Goal: Transaction & Acquisition: Purchase product/service

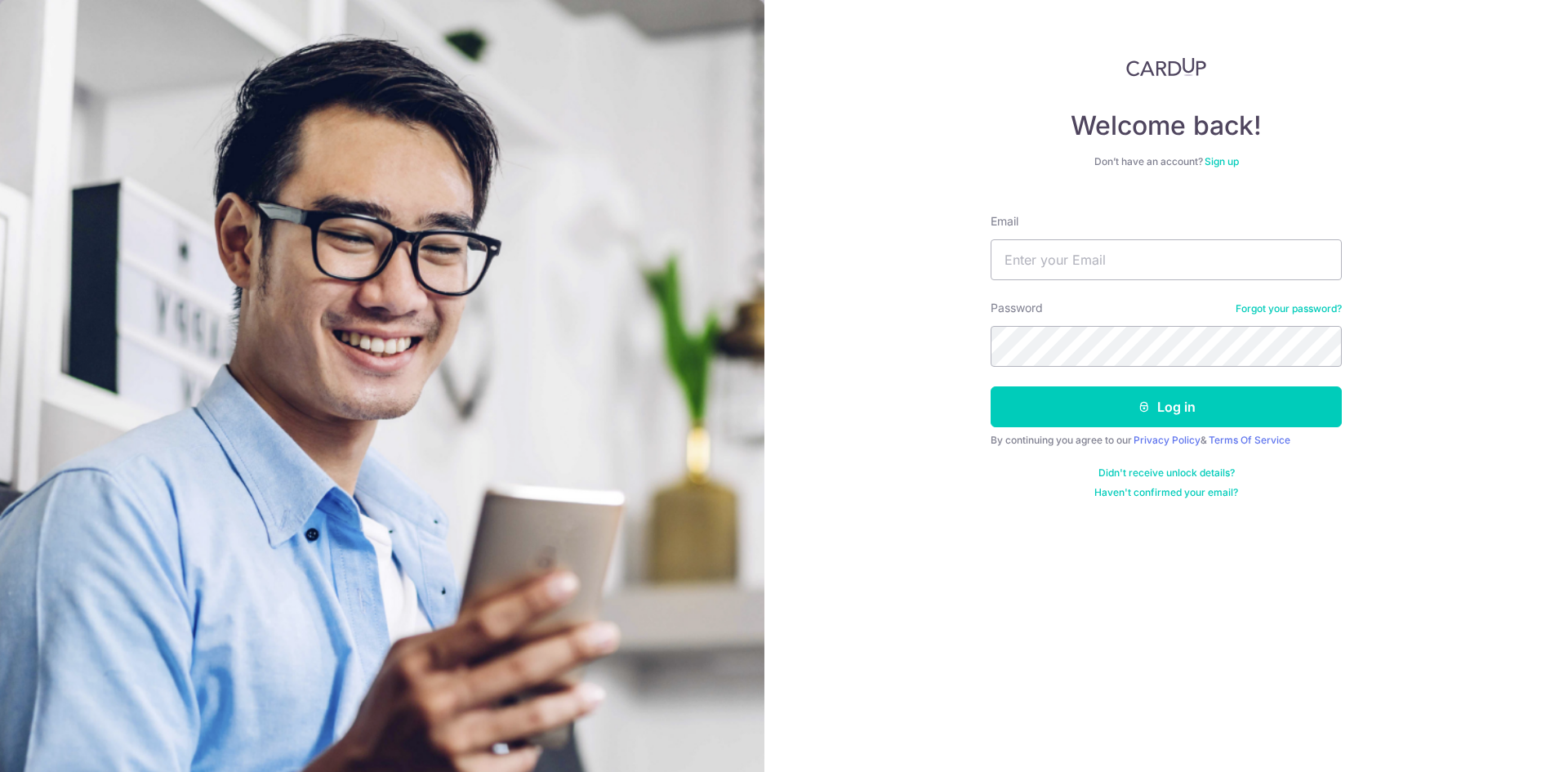
type input "yelver@gmail.com"
click at [991, 386] on button "Log in" at bounding box center [1167, 406] width 351 height 41
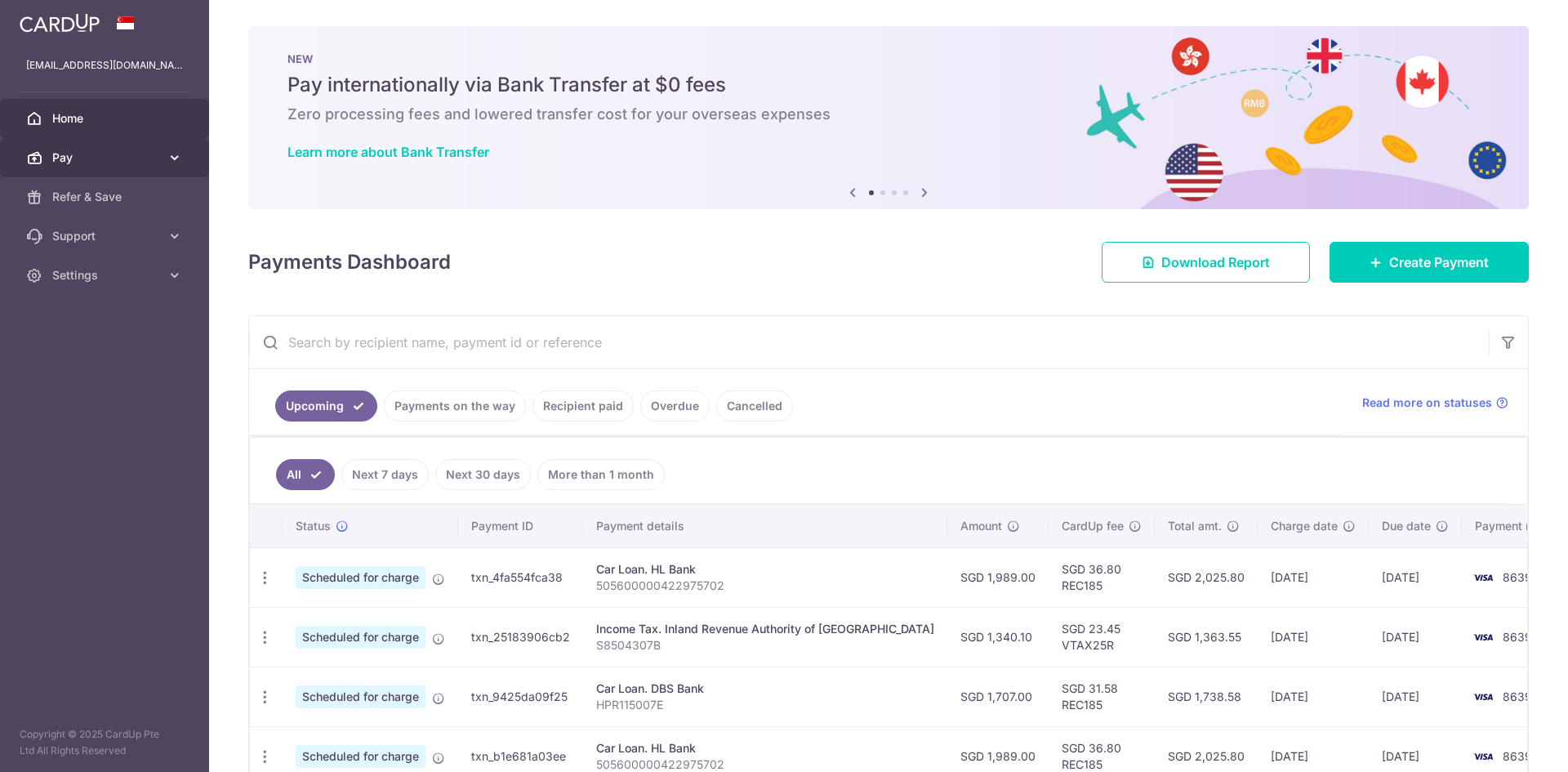
click at [119, 158] on span "Pay" at bounding box center [106, 157] width 108 height 16
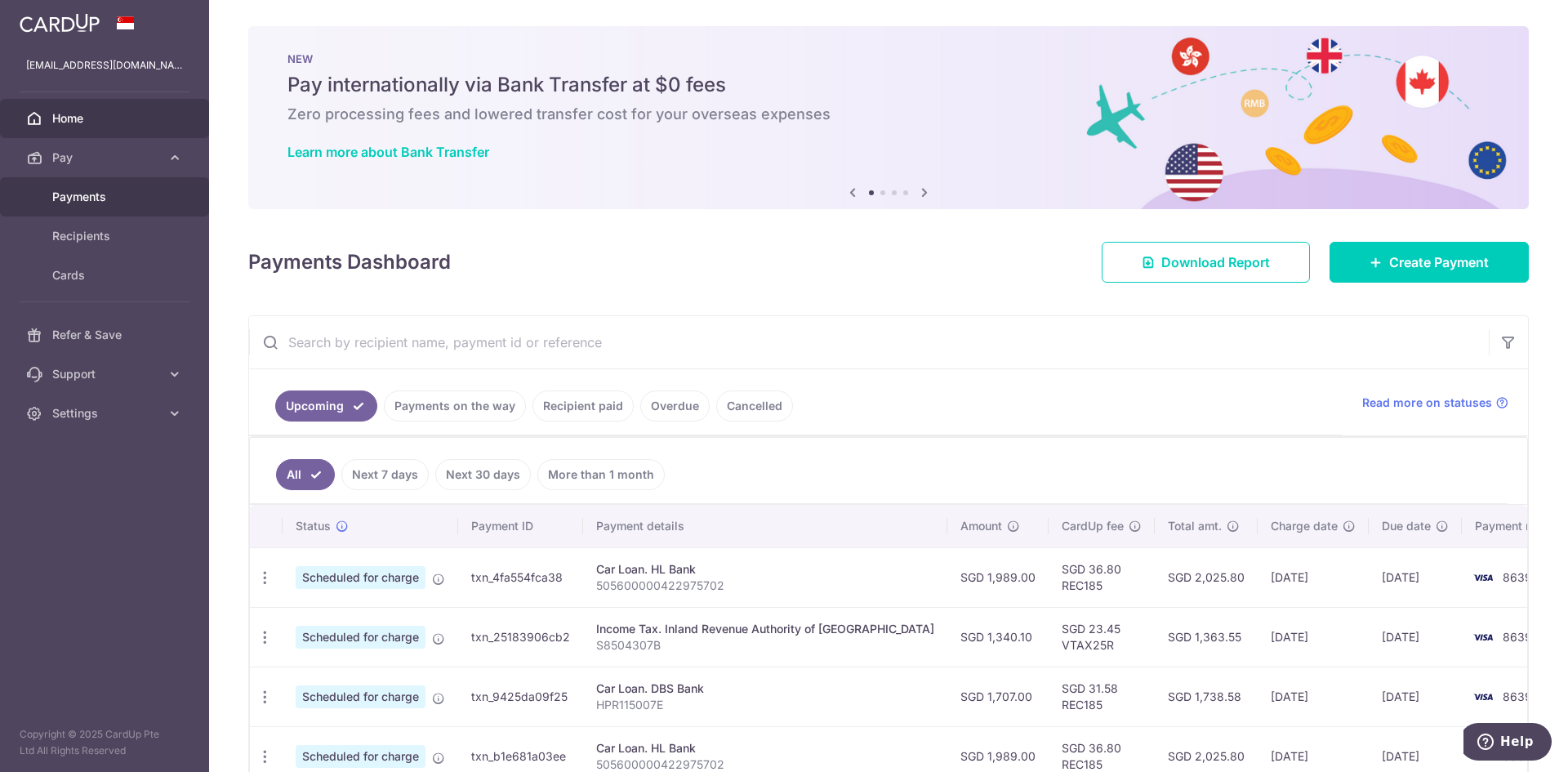
click at [108, 201] on span "Payments" at bounding box center [106, 196] width 108 height 16
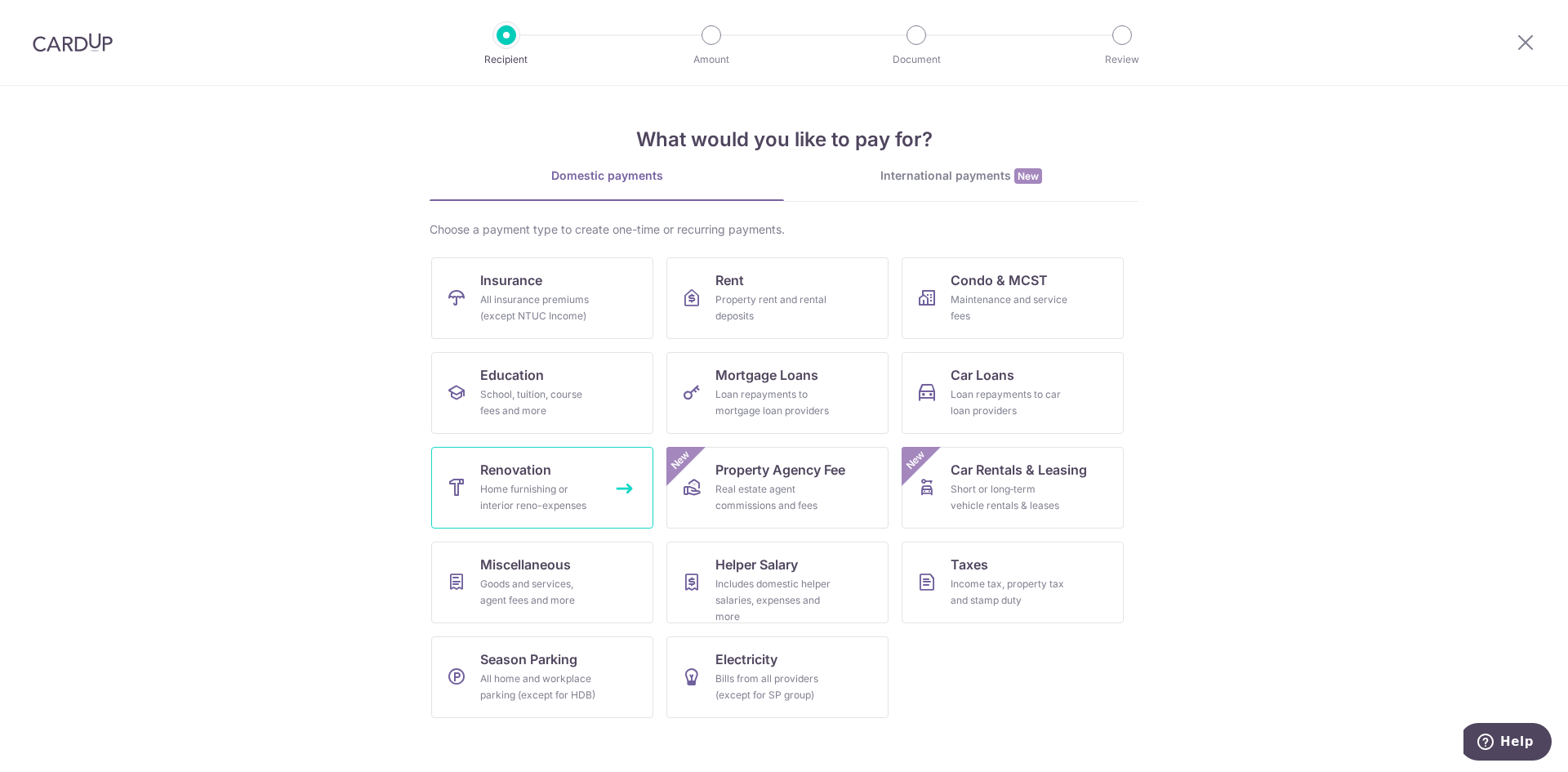
click at [559, 481] on div "Home furnishing or interior reno-expenses" at bounding box center [539, 498] width 118 height 32
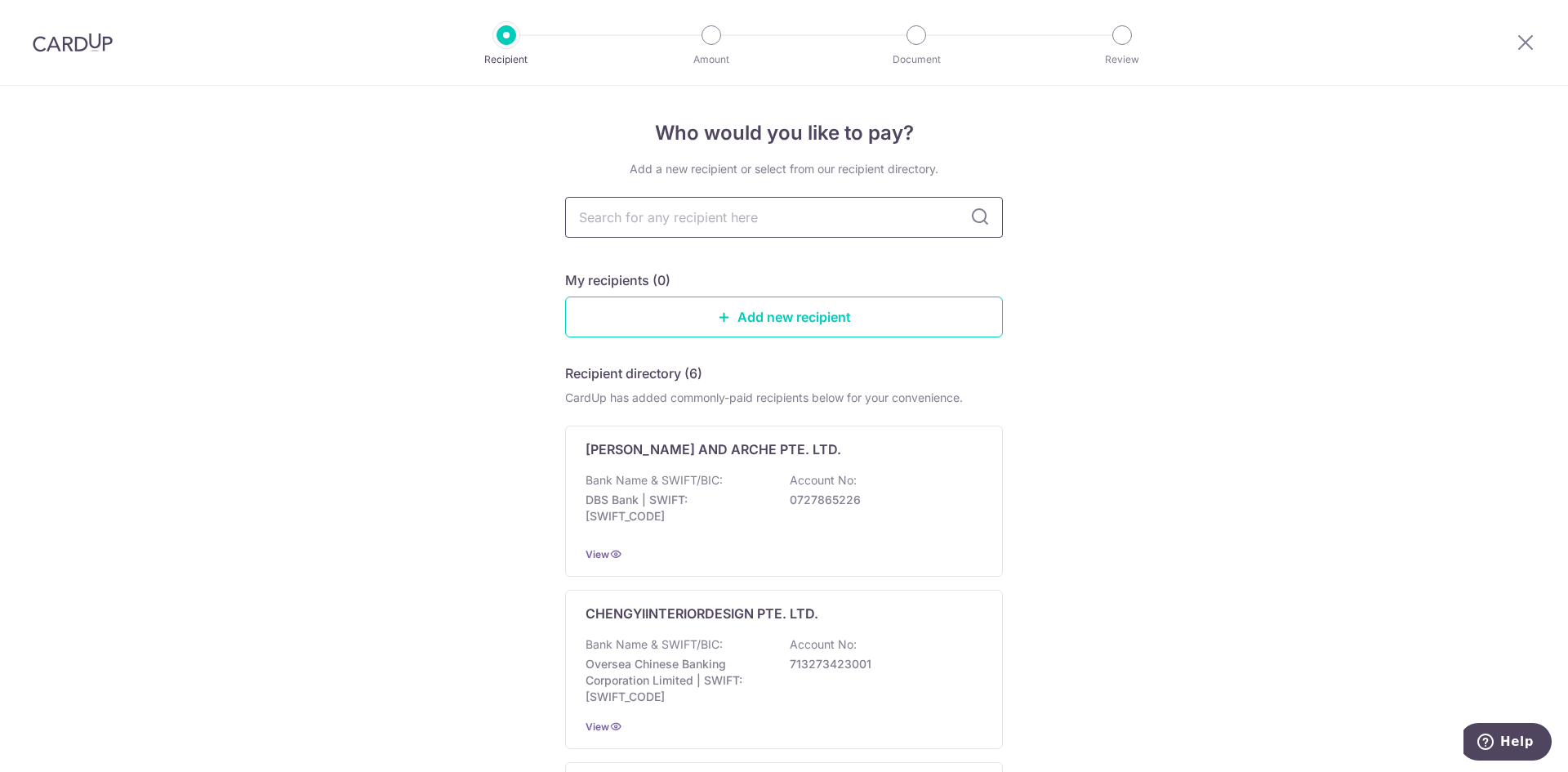
click at [751, 215] on input "text" at bounding box center [784, 217] width 438 height 41
type input "brickwoo"
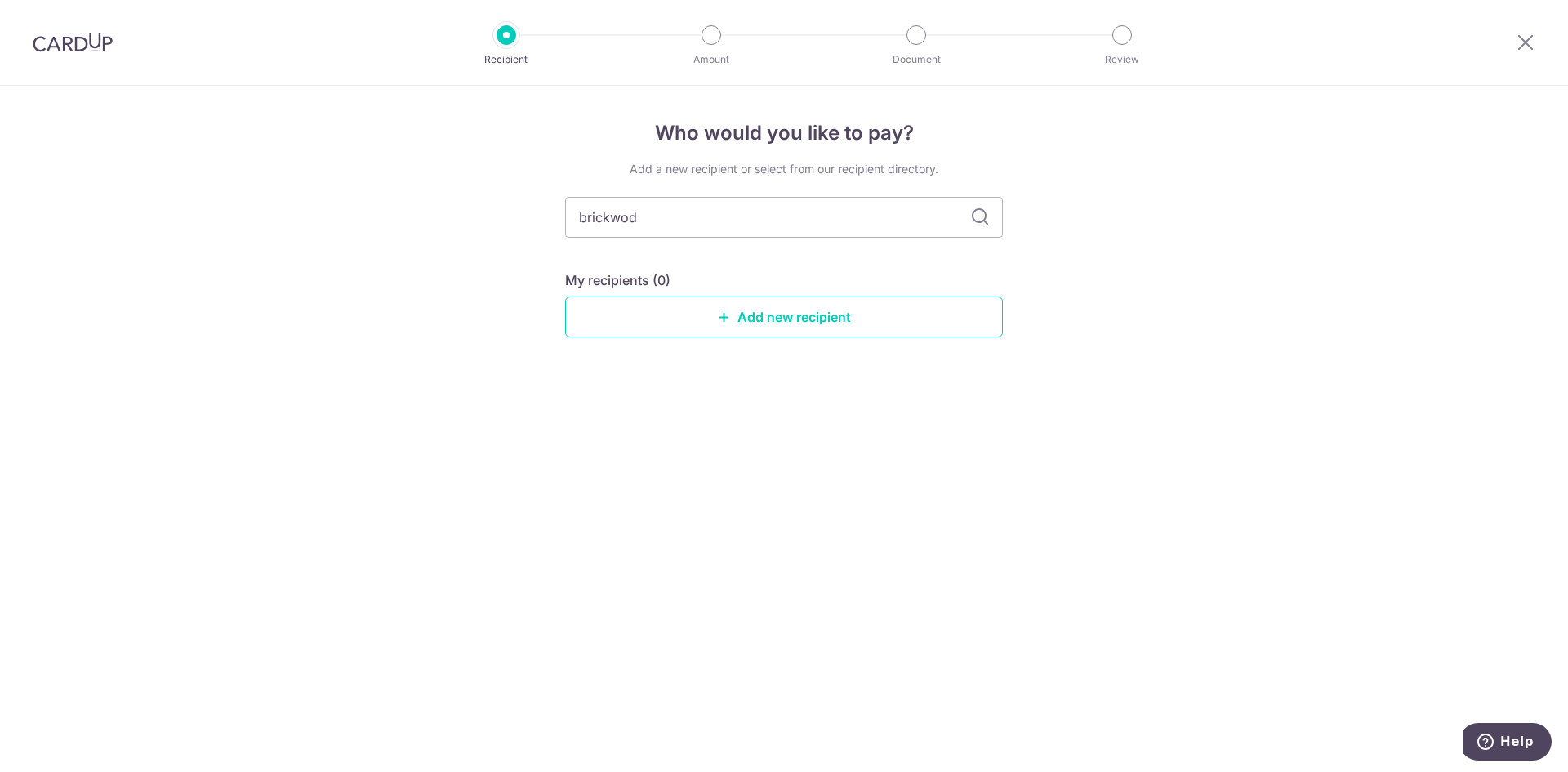
type input "brickwo"
type input "brick"
click at [989, 217] on icon at bounding box center [980, 216] width 20 height 20
click at [734, 329] on link "Add new recipient" at bounding box center [784, 317] width 438 height 41
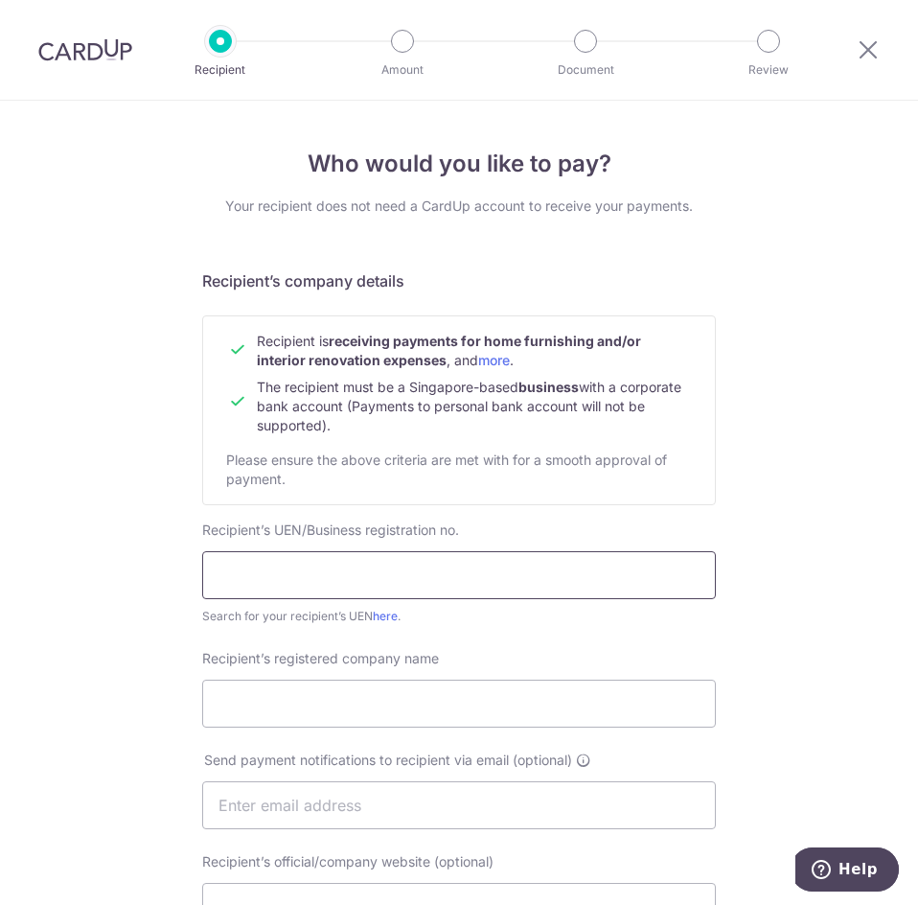
click at [352, 572] on input "text" at bounding box center [459, 575] width 514 height 48
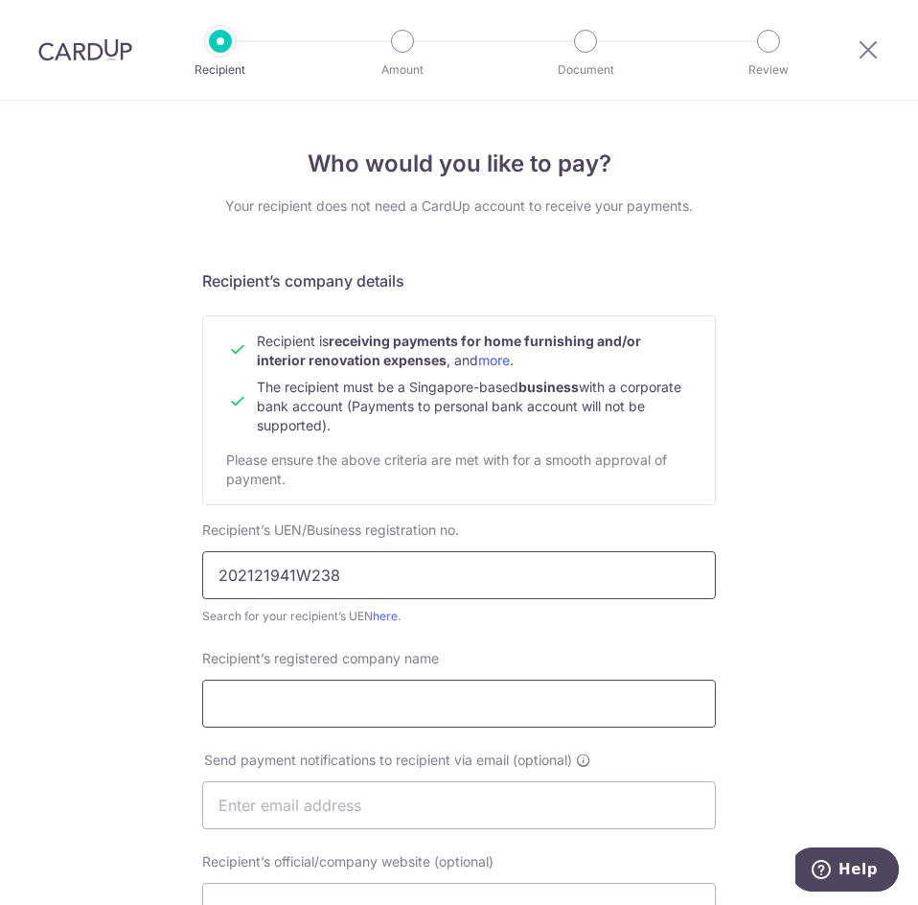
type input "202121941W238"
click at [316, 699] on input "Recipient’s registered company name" at bounding box center [459, 704] width 514 height 48
type input "Brickwood Studio Pte Ltd"
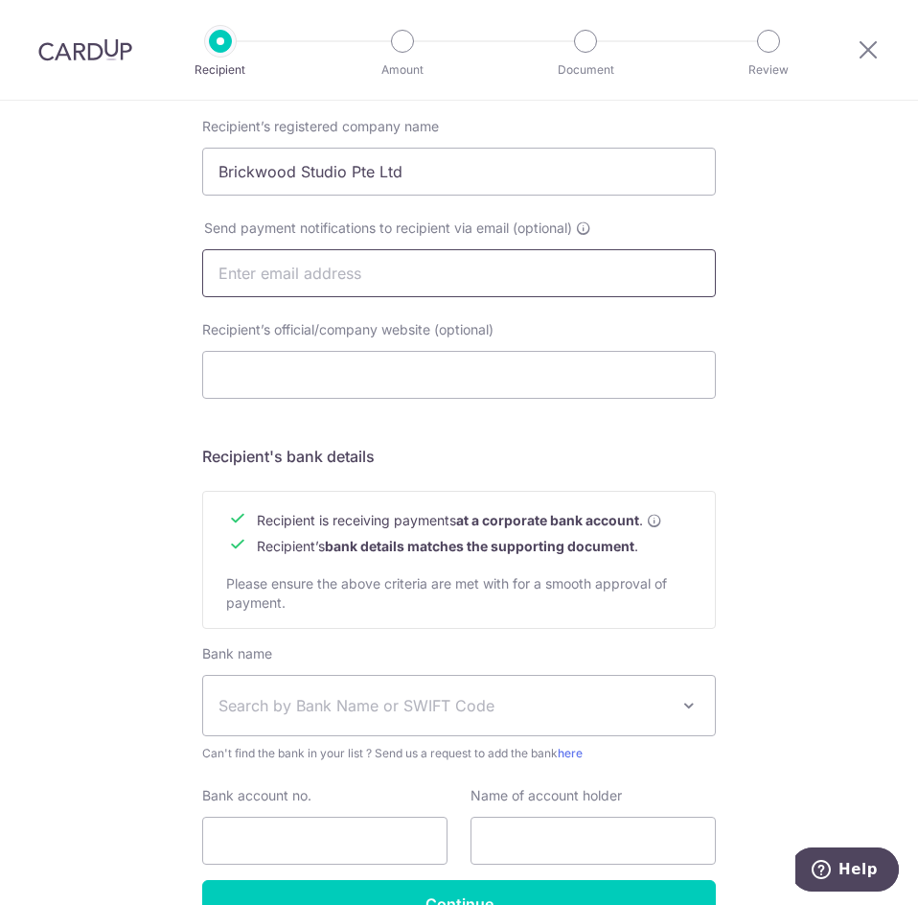
scroll to position [575, 0]
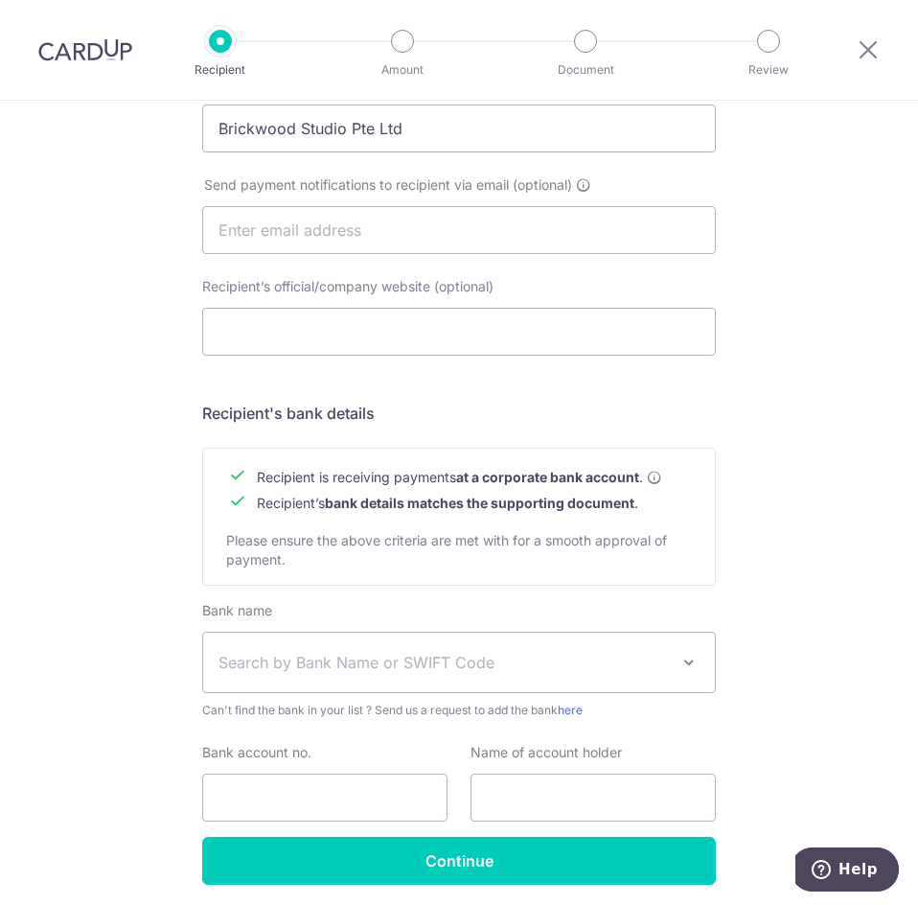
click at [355, 659] on span "Search by Bank Name or SWIFT Code" at bounding box center [444, 662] width 450 height 23
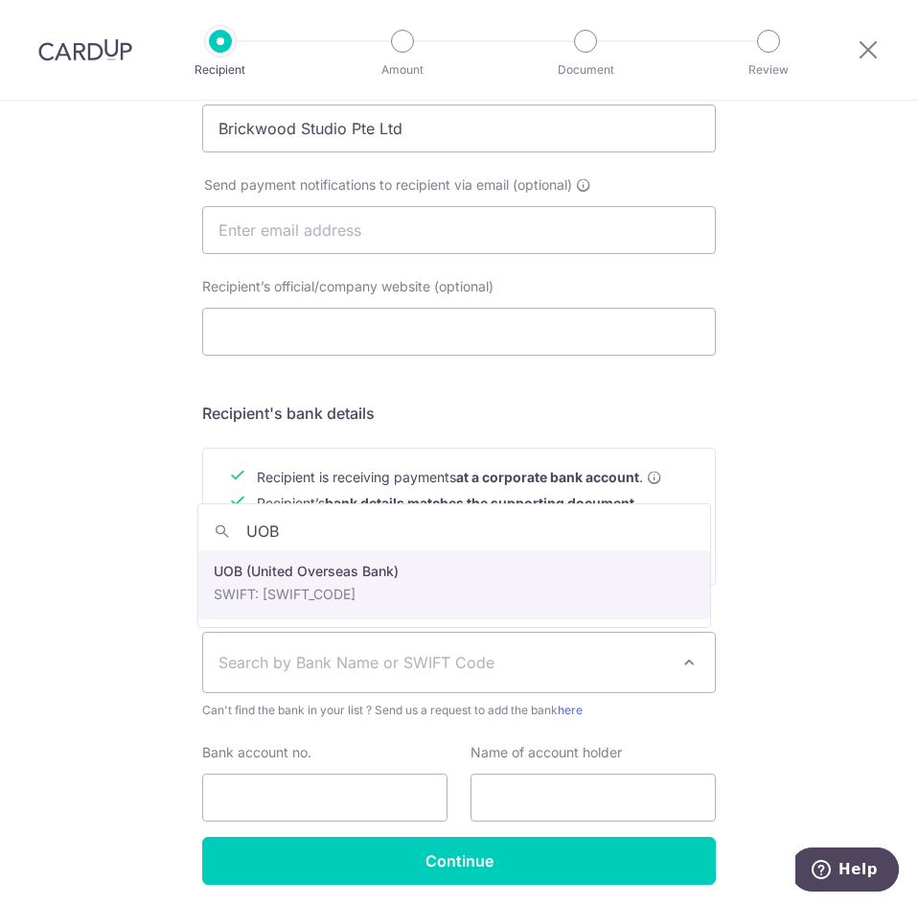
type input "UOB"
select select "18"
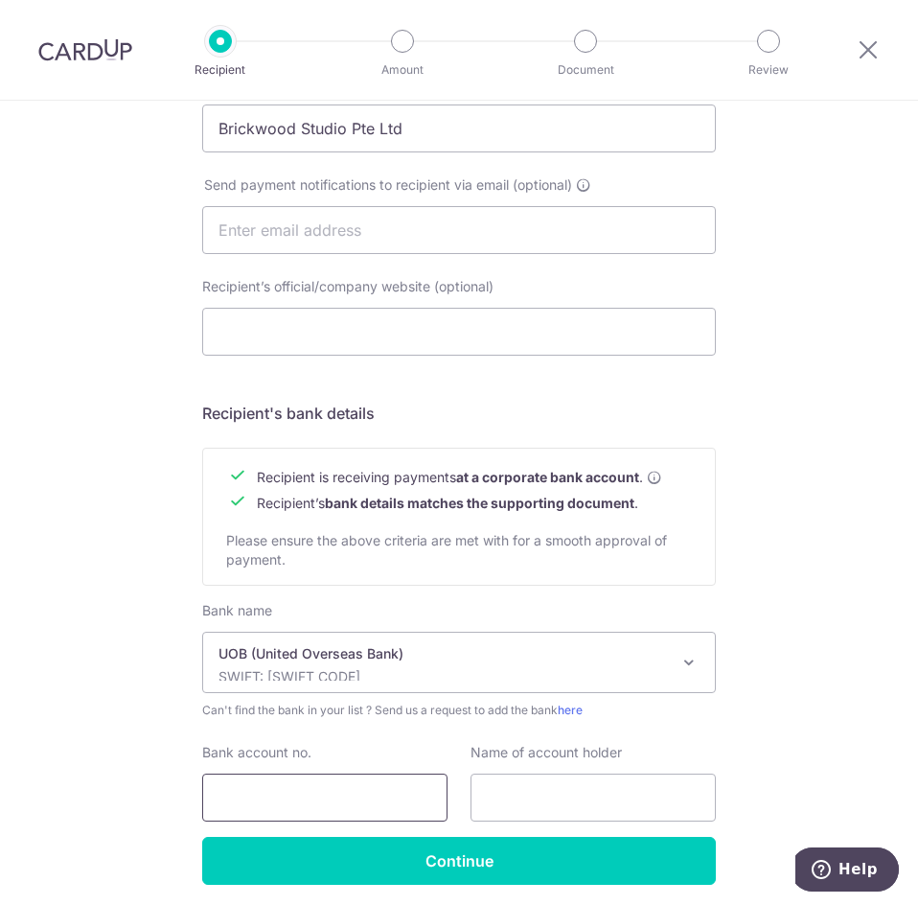
click at [301, 793] on input "Bank account no." at bounding box center [324, 797] width 245 height 48
type input "4513128031"
click at [542, 794] on input "text" at bounding box center [593, 797] width 245 height 48
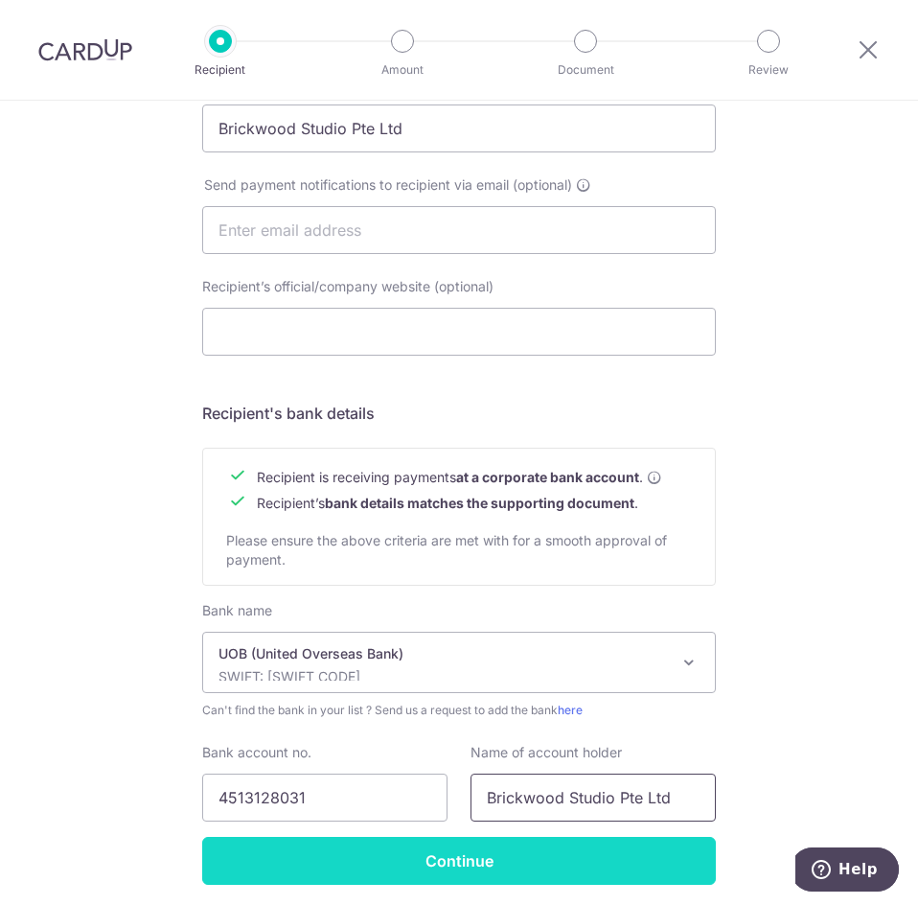
type input "Brickwood Studio Pte Ltd"
click at [450, 858] on input "Continue" at bounding box center [459, 861] width 514 height 48
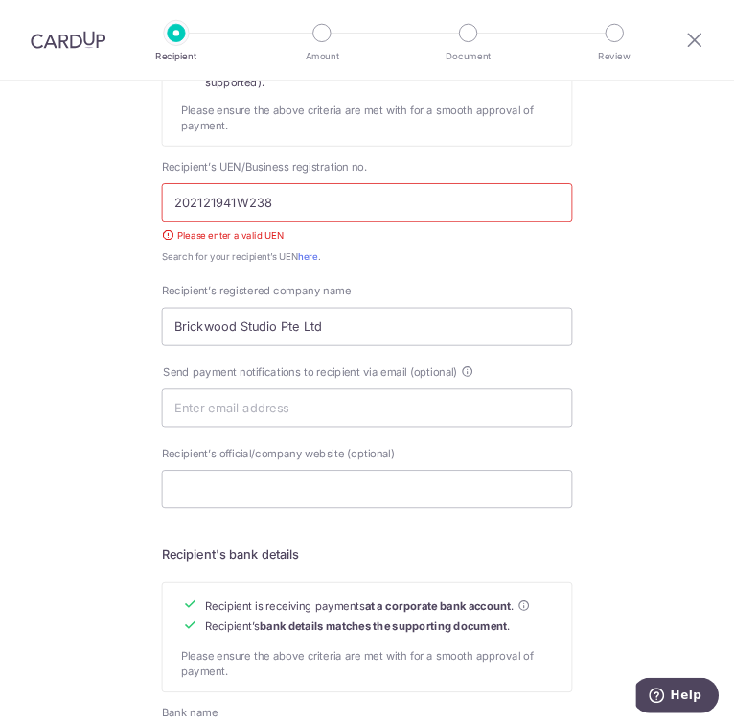
scroll to position [314, 0]
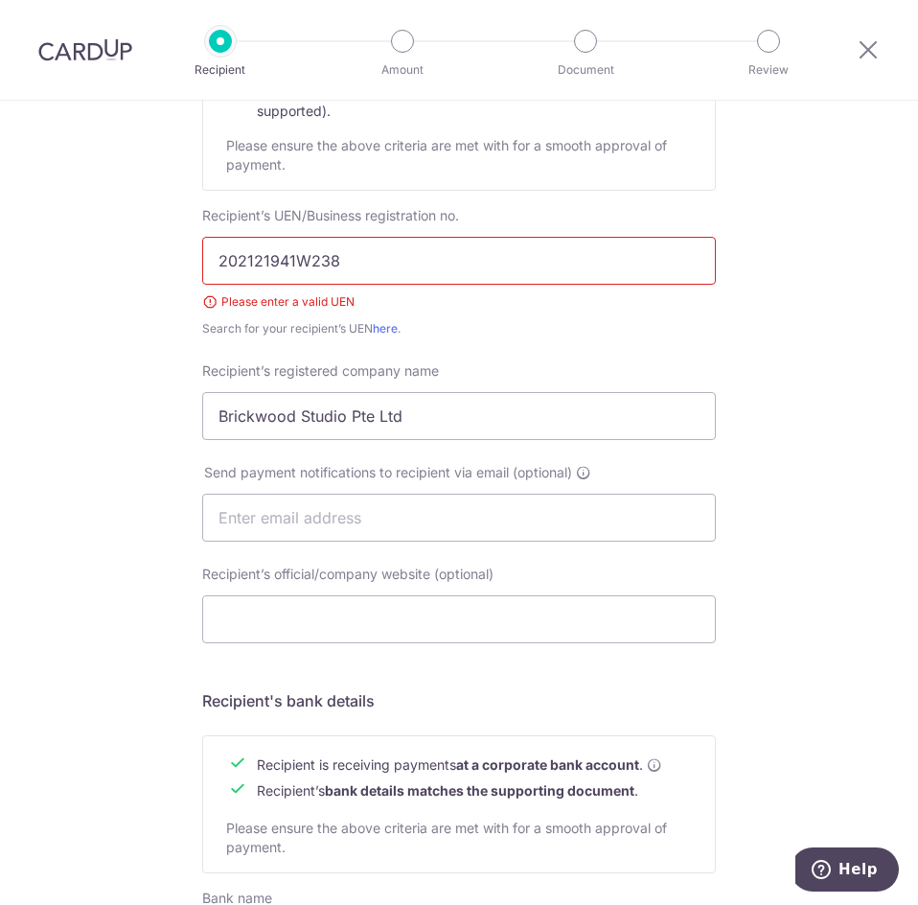
click at [218, 257] on input "202121941W238" at bounding box center [459, 261] width 514 height 48
click at [410, 251] on input "202121941W238" at bounding box center [459, 261] width 514 height 48
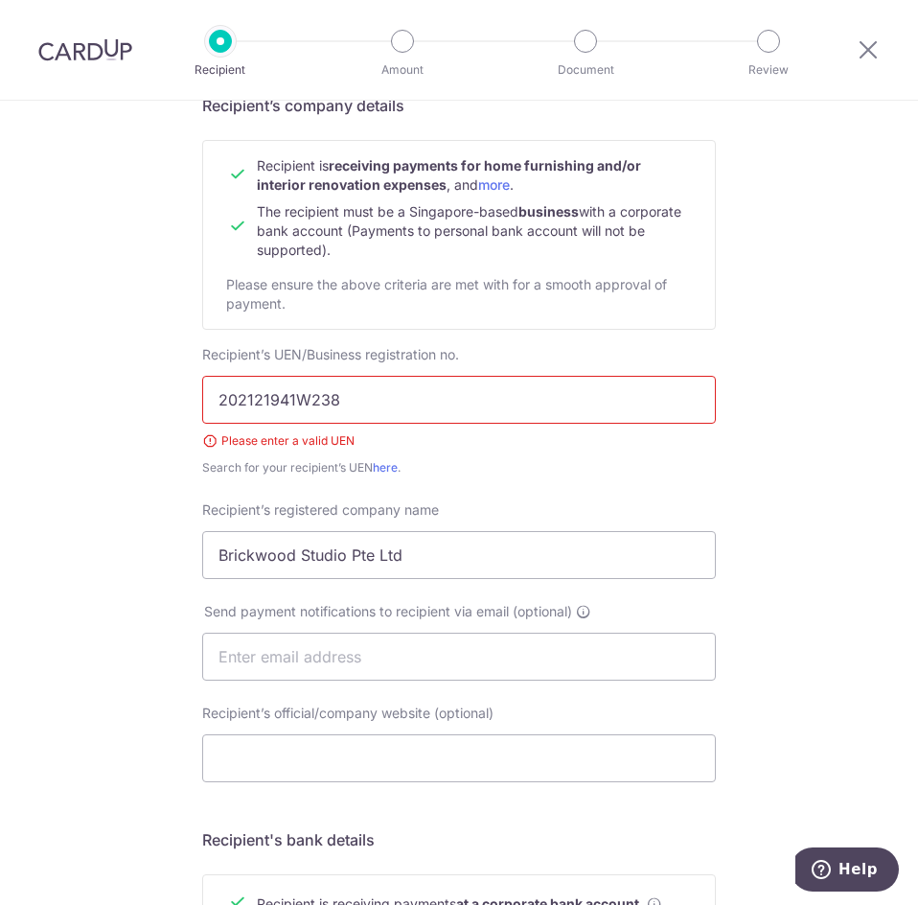
scroll to position [27, 0]
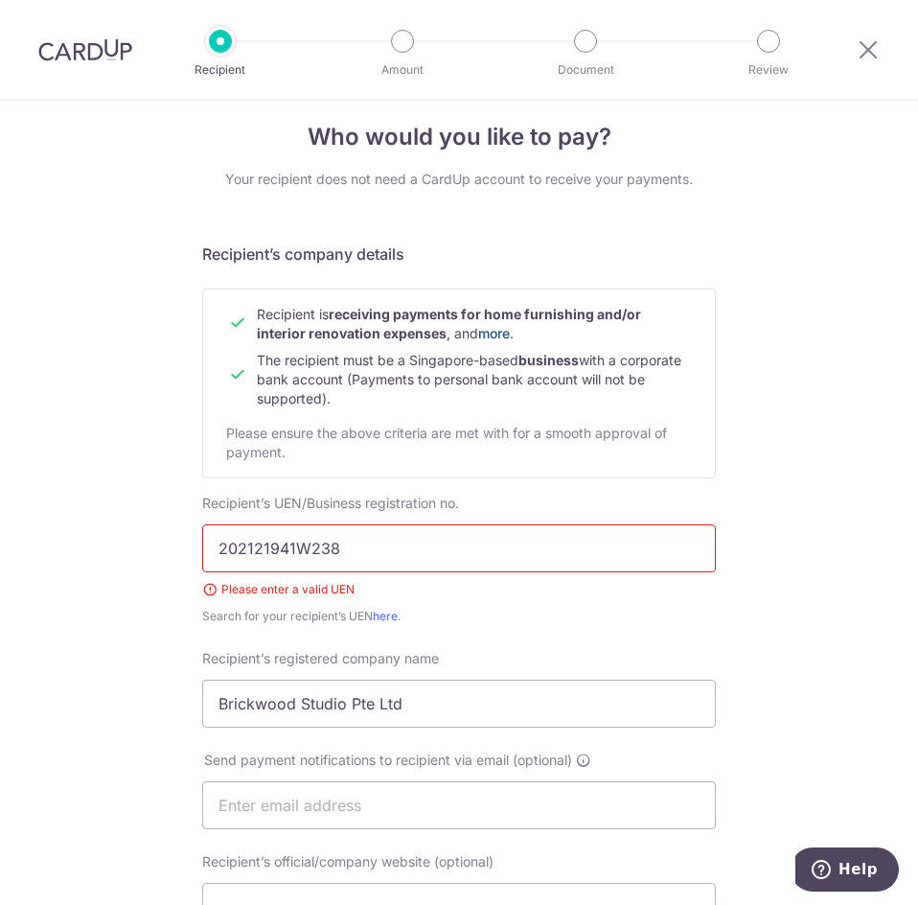
click at [494, 330] on link "more" at bounding box center [494, 333] width 32 height 16
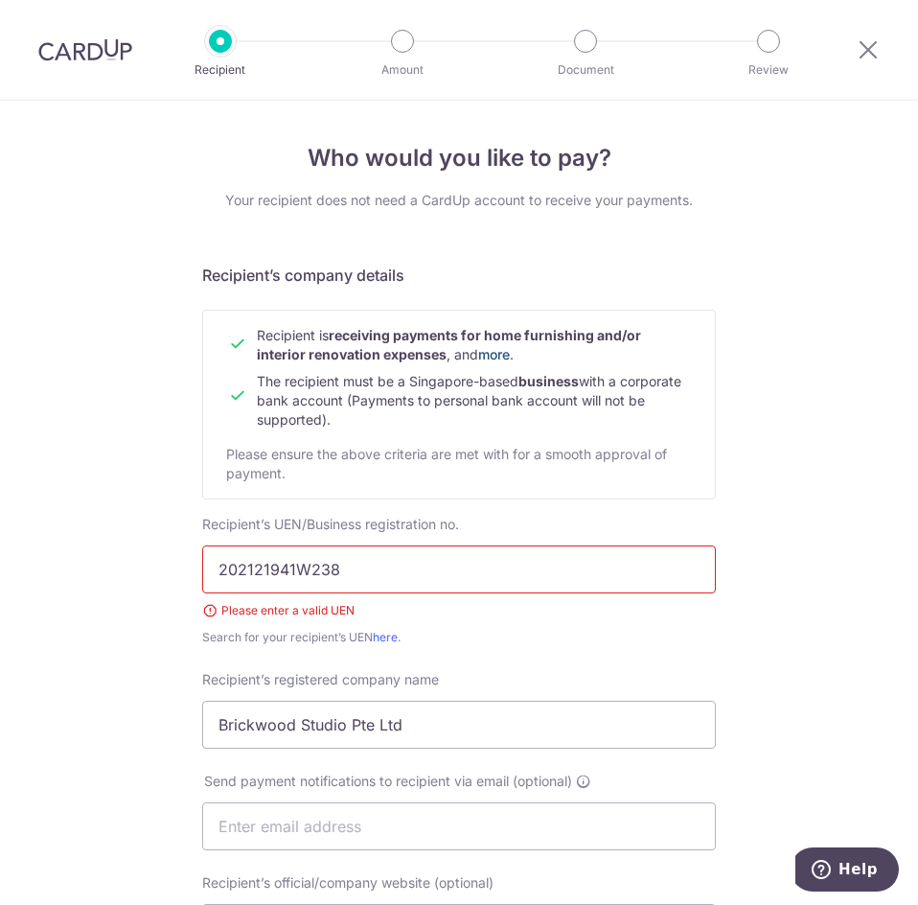
scroll to position [0, 0]
